Goal: Task Accomplishment & Management: Use online tool/utility

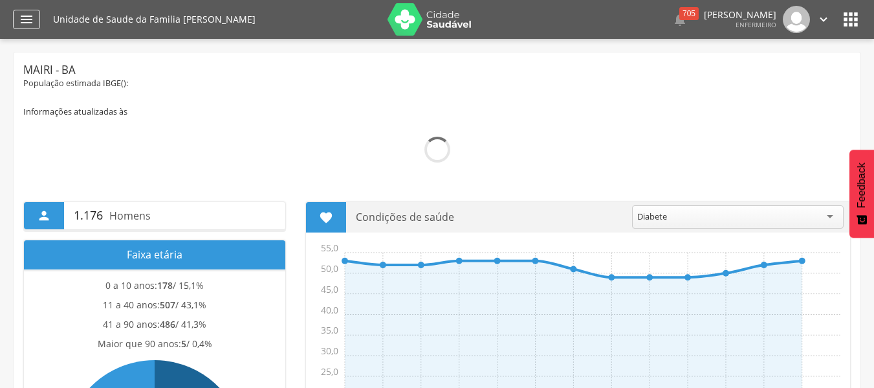
click at [28, 25] on icon "" at bounding box center [27, 20] width 16 height 16
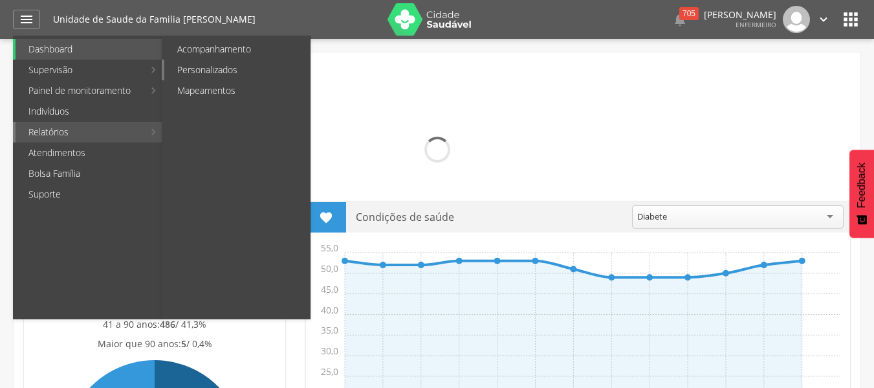
click at [203, 69] on link "Personalizados" at bounding box center [237, 70] width 146 height 21
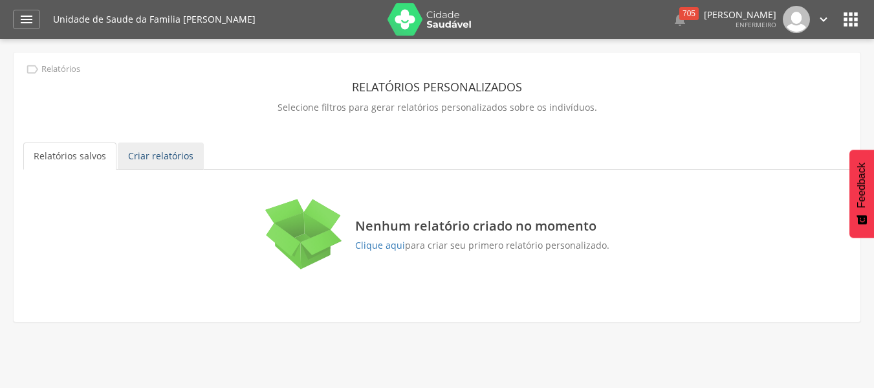
click at [164, 161] on link "Criar relatórios" at bounding box center [161, 155] width 86 height 27
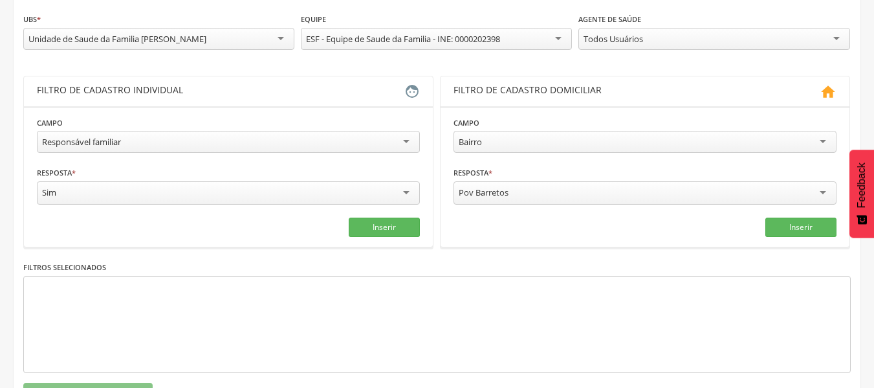
scroll to position [181, 0]
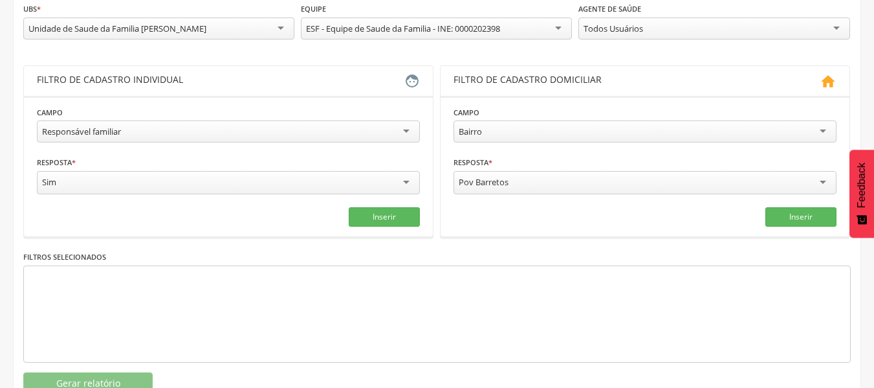
click at [153, 176] on div "Sim" at bounding box center [228, 182] width 383 height 23
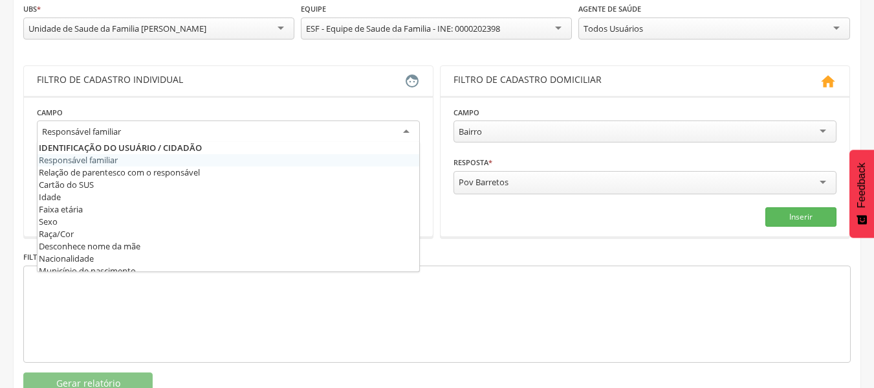
click at [159, 129] on div "Responsável familiar" at bounding box center [228, 131] width 383 height 23
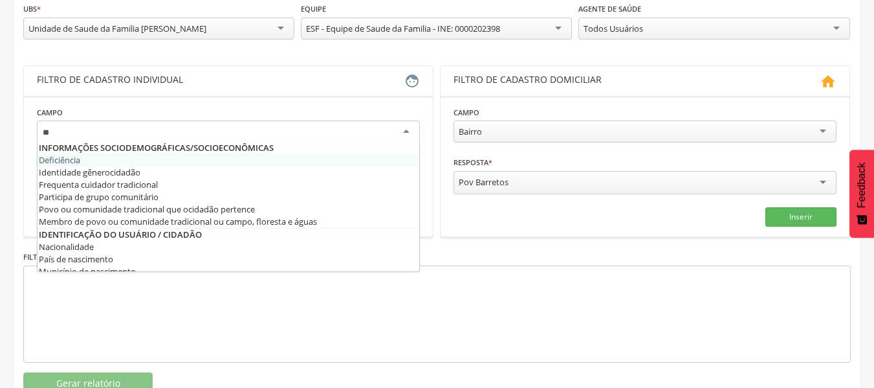
type input "*"
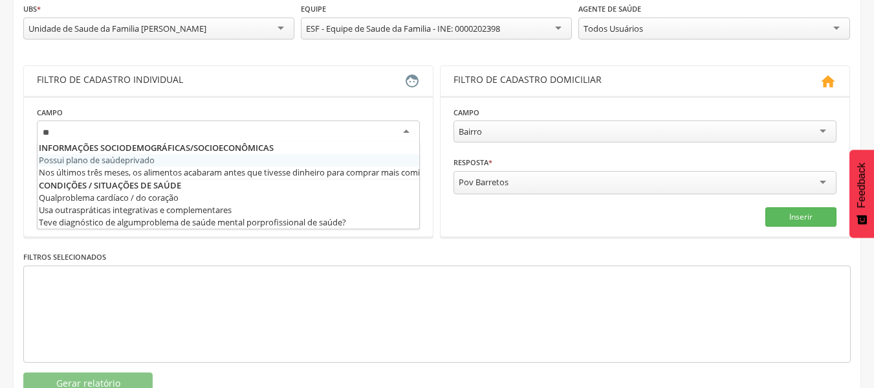
scroll to position [0, 0]
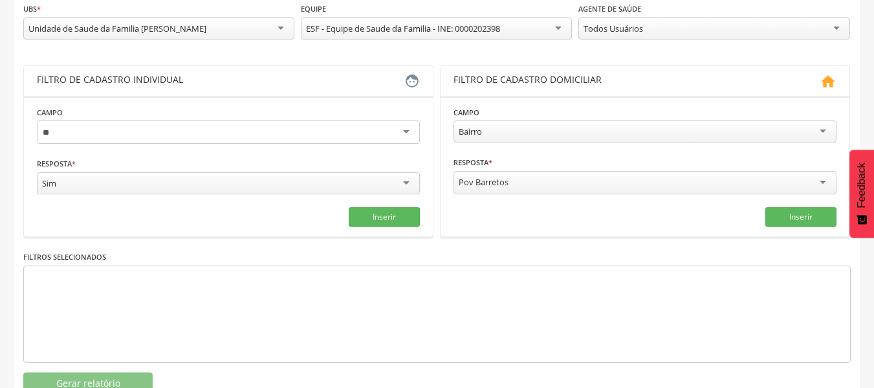
type input "*"
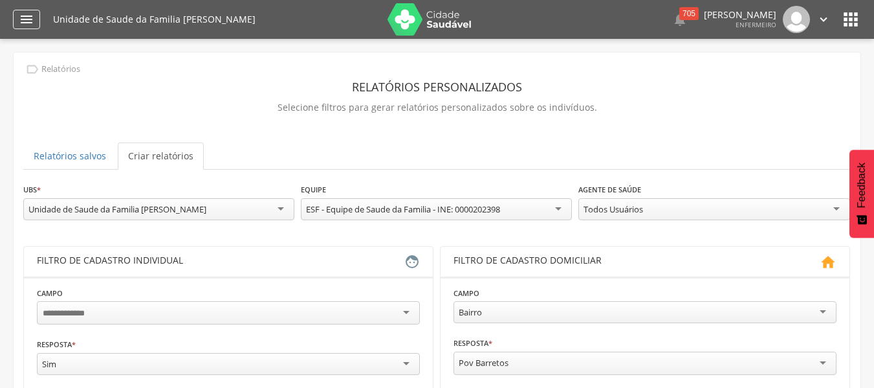
click at [28, 26] on icon "" at bounding box center [27, 20] width 16 height 16
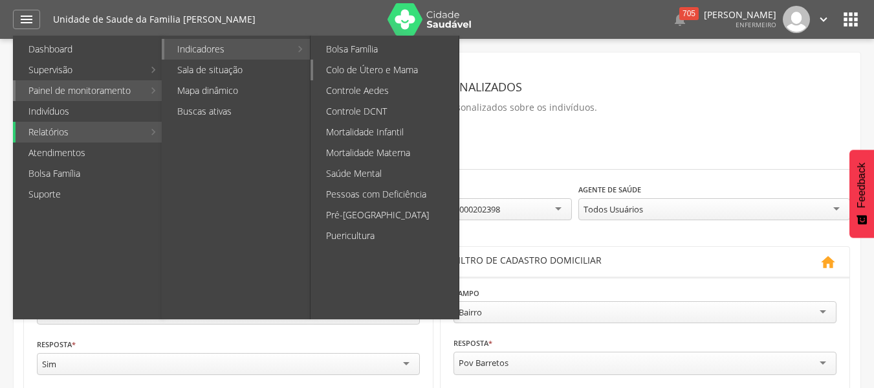
click at [358, 74] on link "Colo de Útero e Mama" at bounding box center [386, 70] width 146 height 21
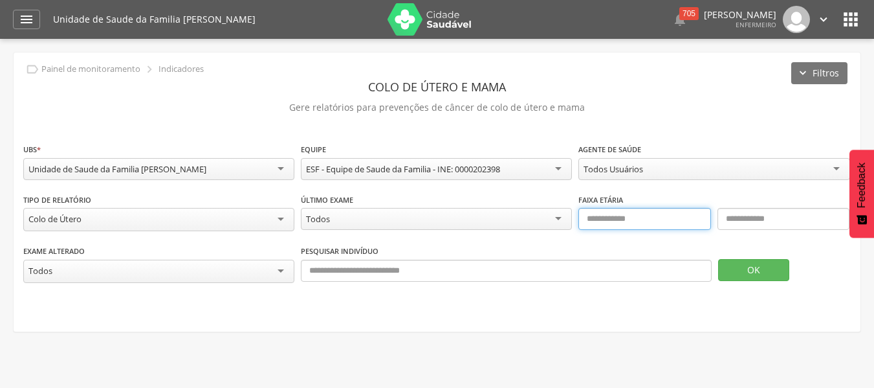
click at [690, 222] on input "text" at bounding box center [644, 219] width 132 height 22
type input "**"
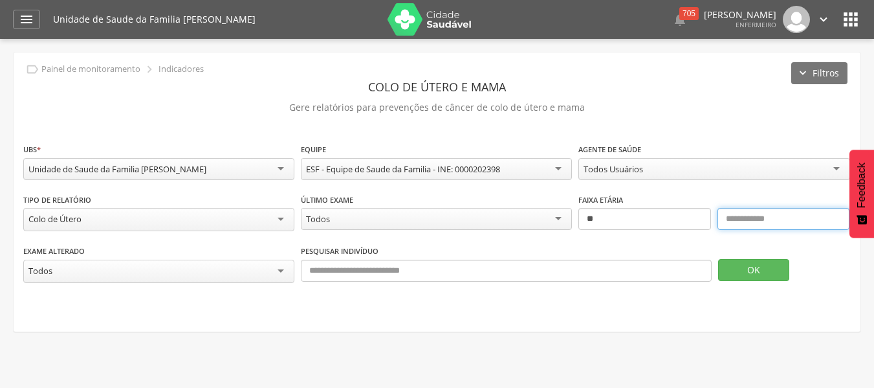
click at [787, 216] on input "text" at bounding box center [784, 219] width 132 height 22
type input "**"
click at [757, 267] on button "OK" at bounding box center [753, 270] width 71 height 22
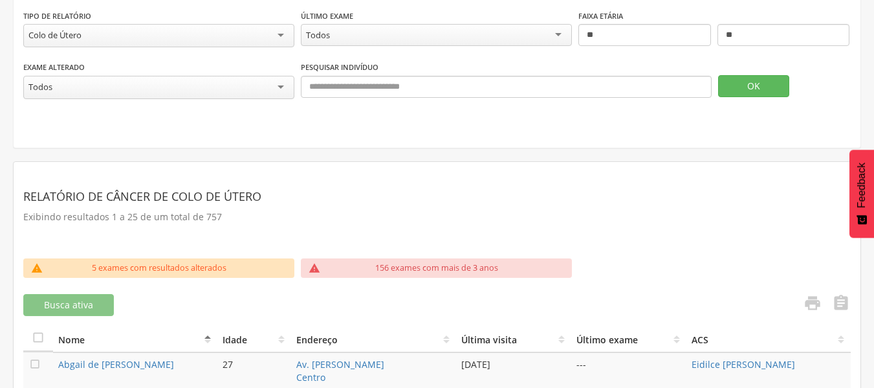
scroll to position [191, 0]
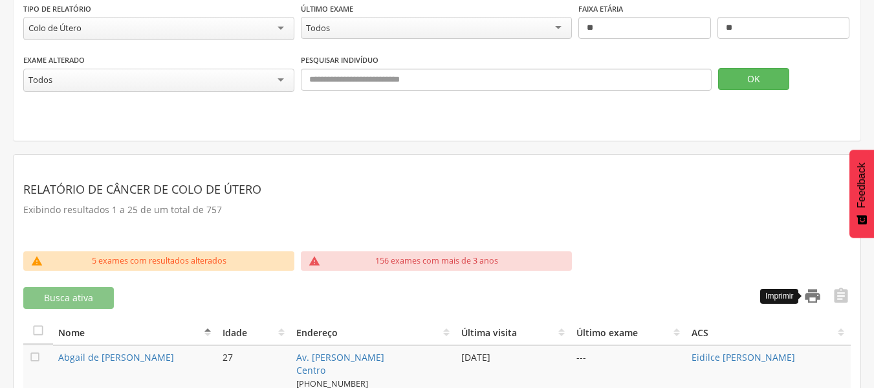
click at [814, 289] on icon "" at bounding box center [813, 296] width 18 height 18
